Goal: Find specific page/section: Find specific page/section

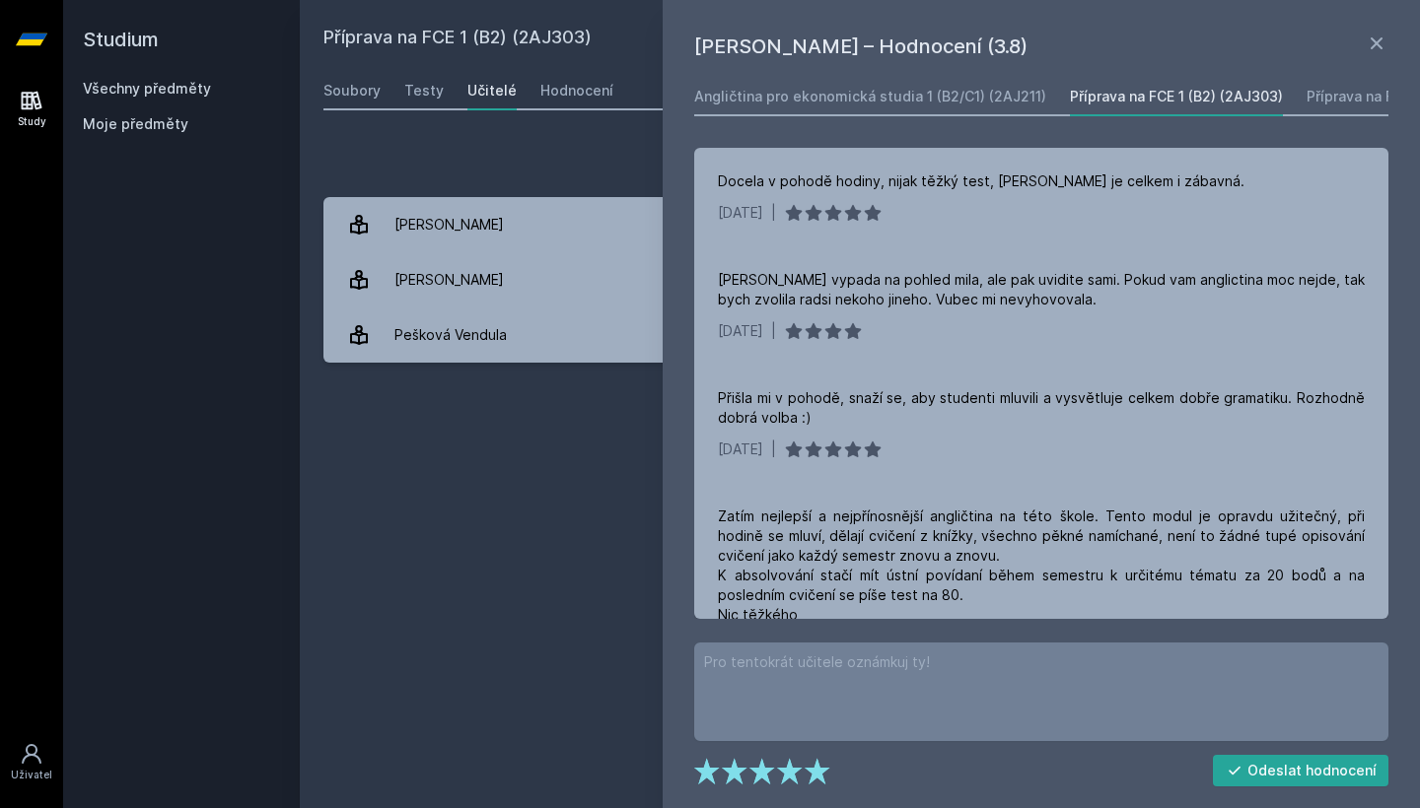
click at [118, 92] on link "Všechny předměty" at bounding box center [147, 88] width 128 height 17
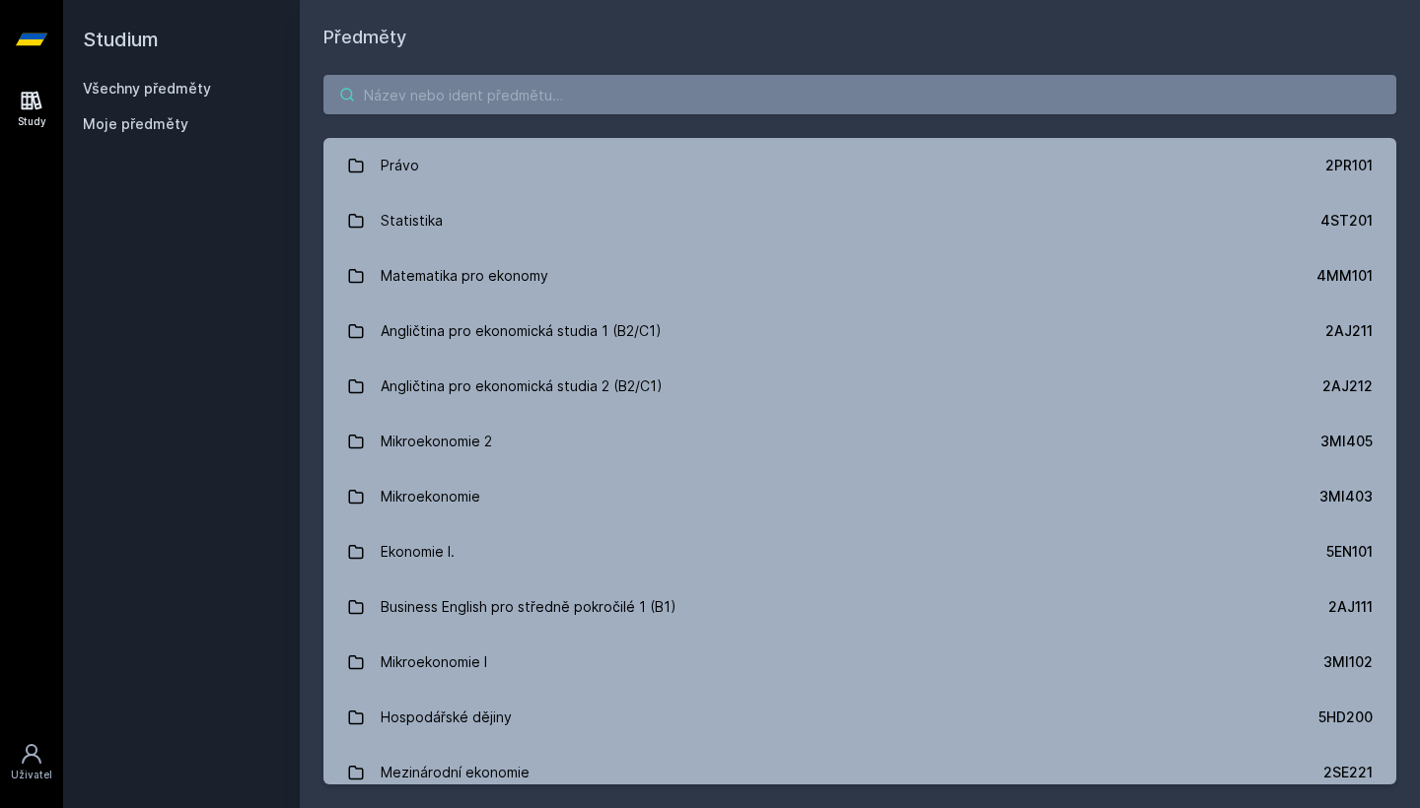
click at [402, 112] on input "search" at bounding box center [859, 94] width 1073 height 39
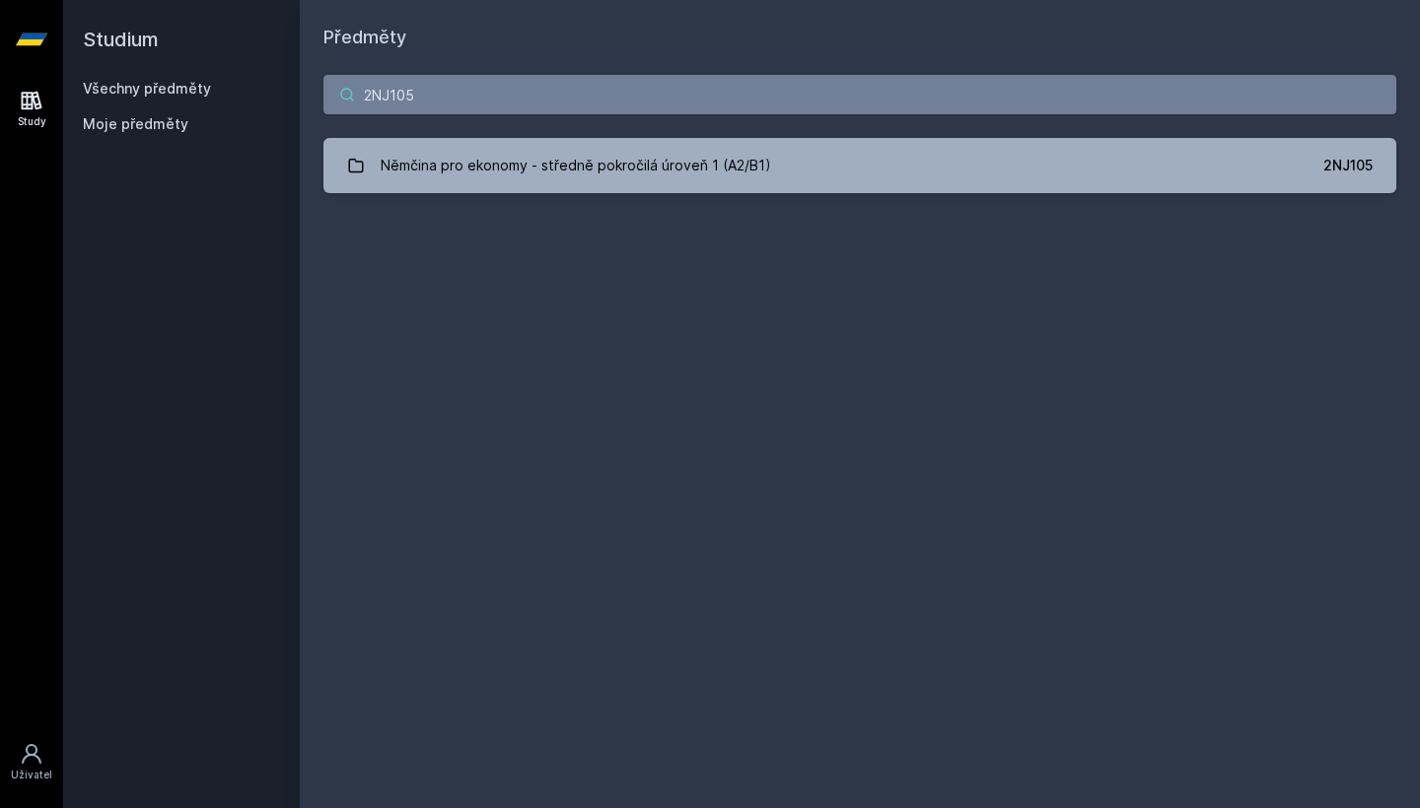
type input "2NJ105"
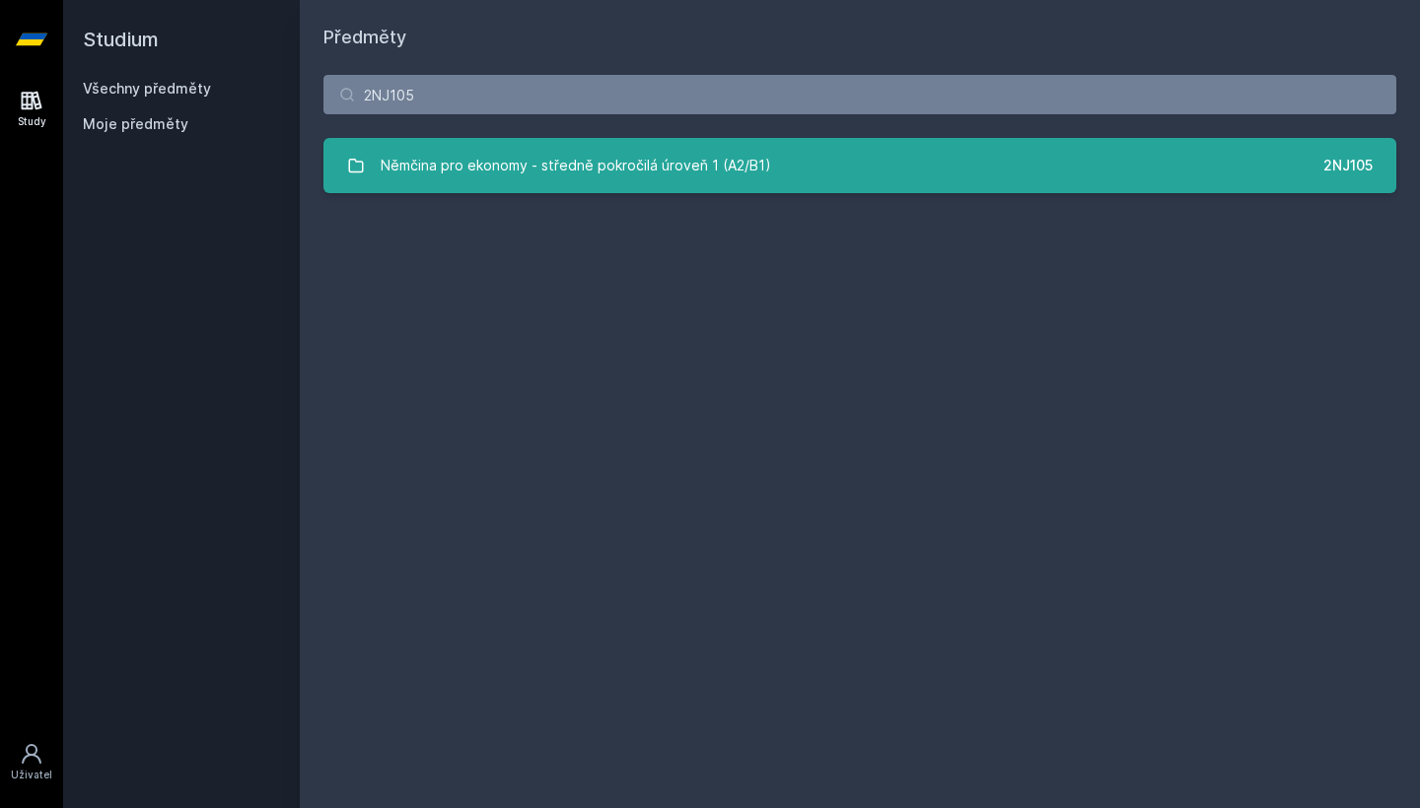
click at [773, 158] on link "Němčina pro ekonomy - středně pokročilá úroveň 1 (A2/B1) 2NJ105" at bounding box center [859, 165] width 1073 height 55
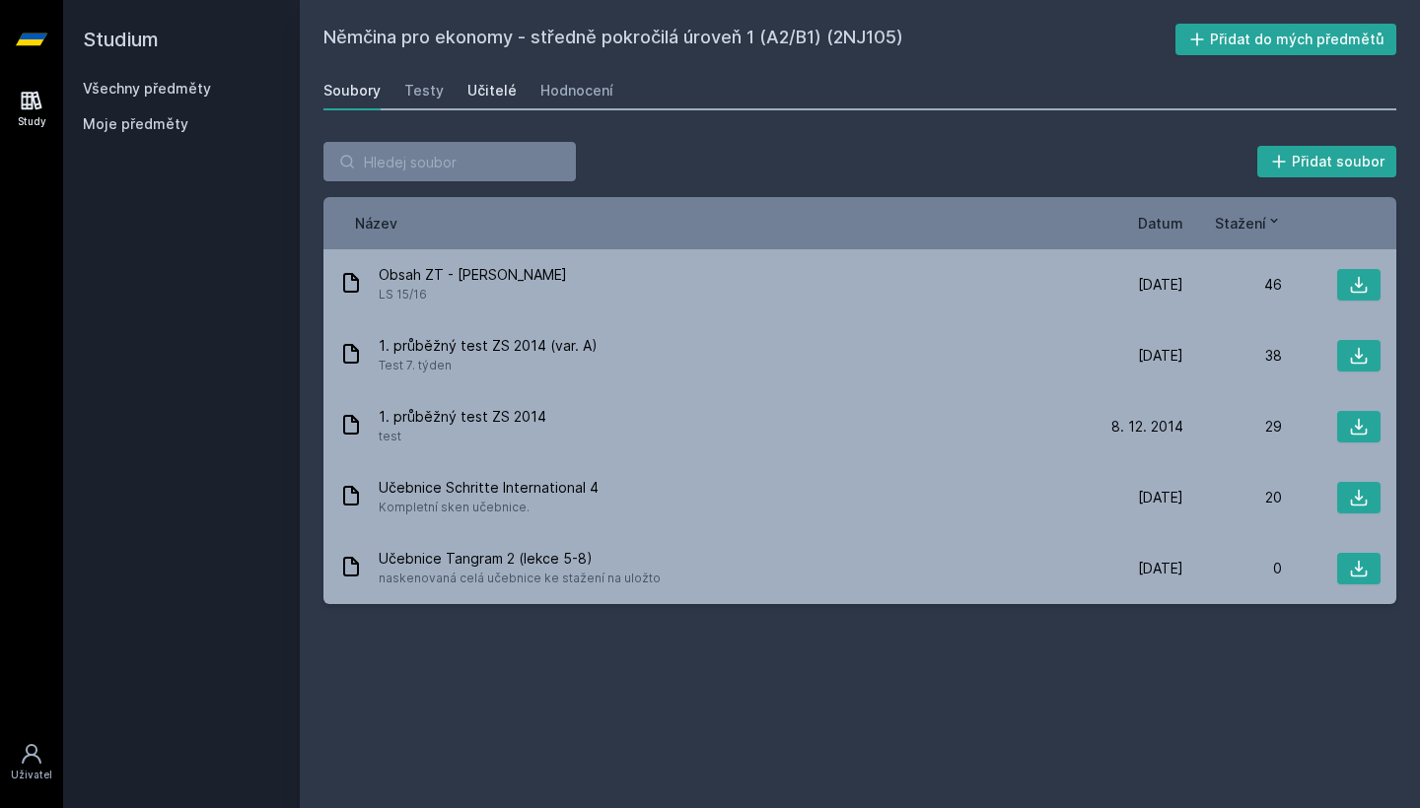
click at [485, 86] on div "Učitelé" at bounding box center [491, 91] width 49 height 20
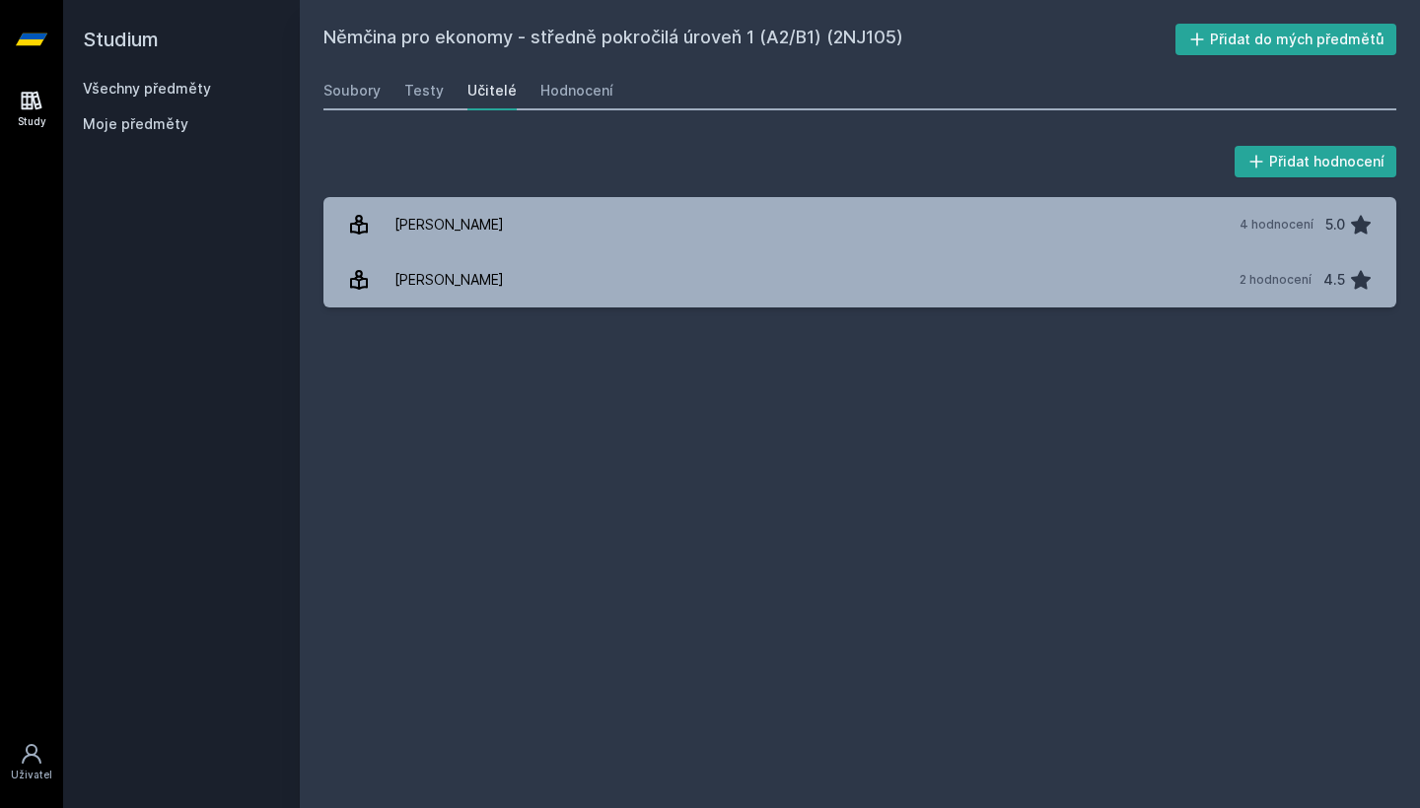
click at [174, 78] on h2 "Studium" at bounding box center [181, 39] width 197 height 79
click at [174, 90] on link "Všechny předměty" at bounding box center [147, 88] width 128 height 17
